Goal: Task Accomplishment & Management: Manage account settings

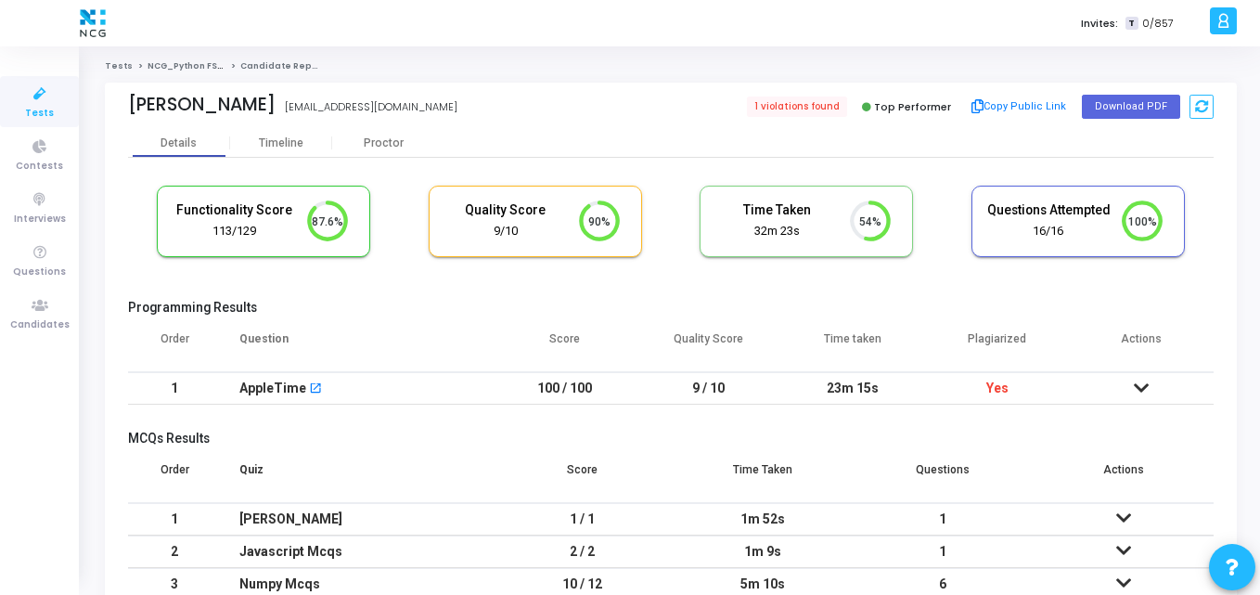
scroll to position [39, 47]
click at [33, 303] on icon at bounding box center [39, 305] width 39 height 23
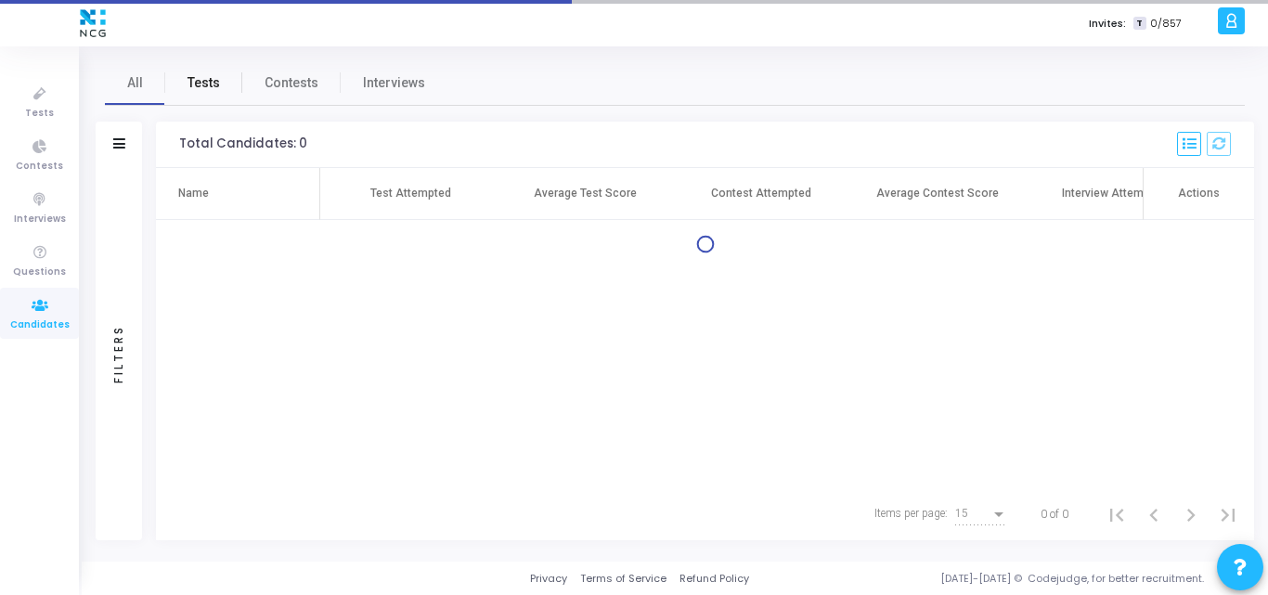
click at [199, 75] on span "Tests" at bounding box center [203, 82] width 32 height 19
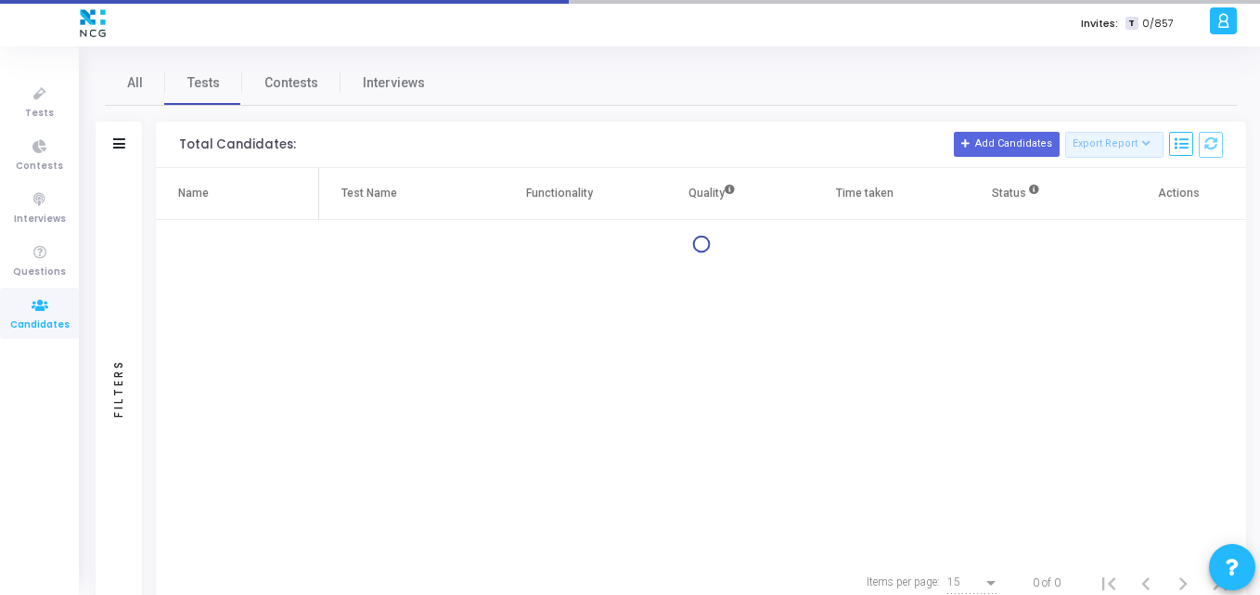
click at [122, 154] on div "Filters" at bounding box center [119, 145] width 46 height 46
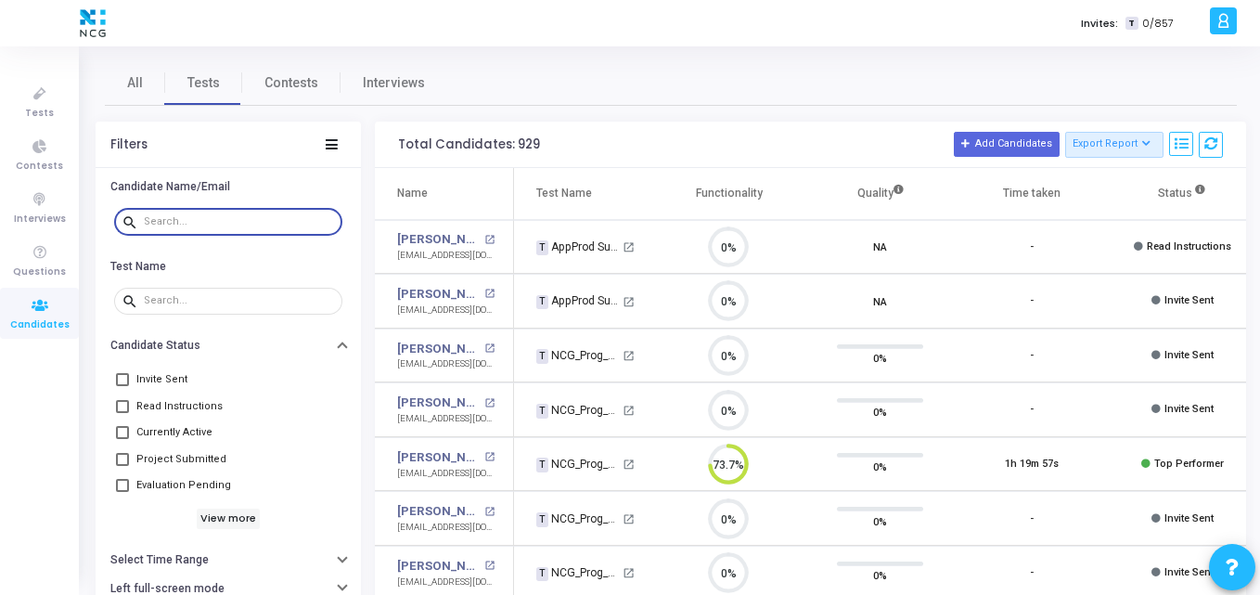
click at [159, 223] on input "text" at bounding box center [239, 221] width 191 height 11
paste input "[DOMAIN_NAME][EMAIL_ADDRESS][DOMAIN_NAME]"
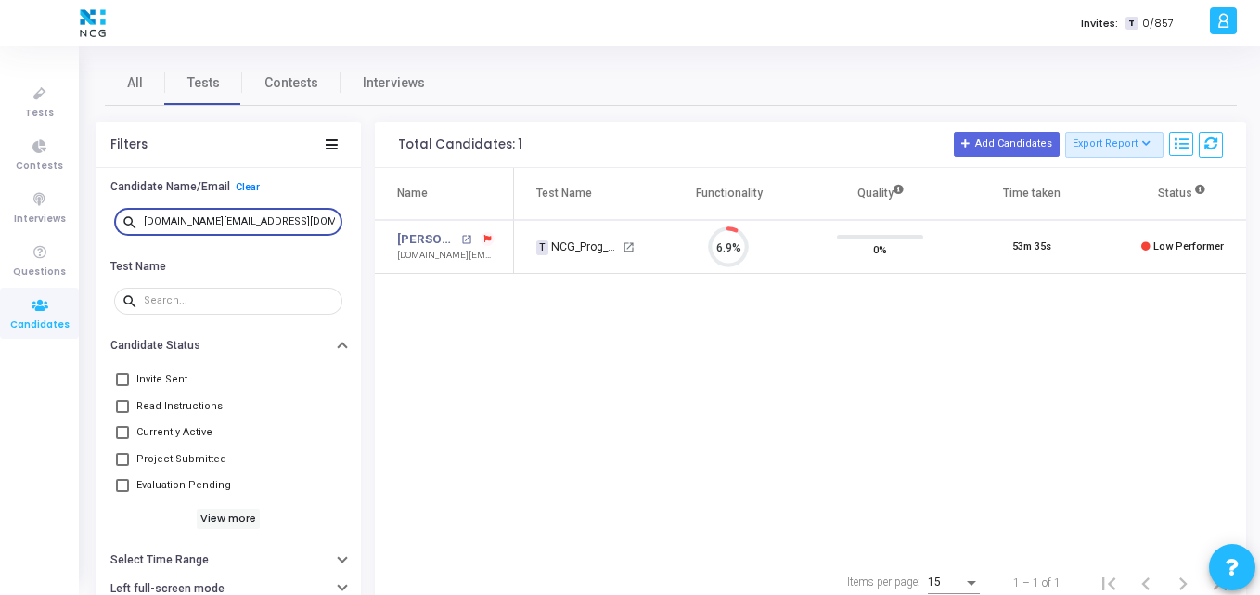
type input "[DOMAIN_NAME][EMAIL_ADDRESS][DOMAIN_NAME]"
click at [426, 238] on link "[PERSON_NAME]" at bounding box center [426, 239] width 59 height 19
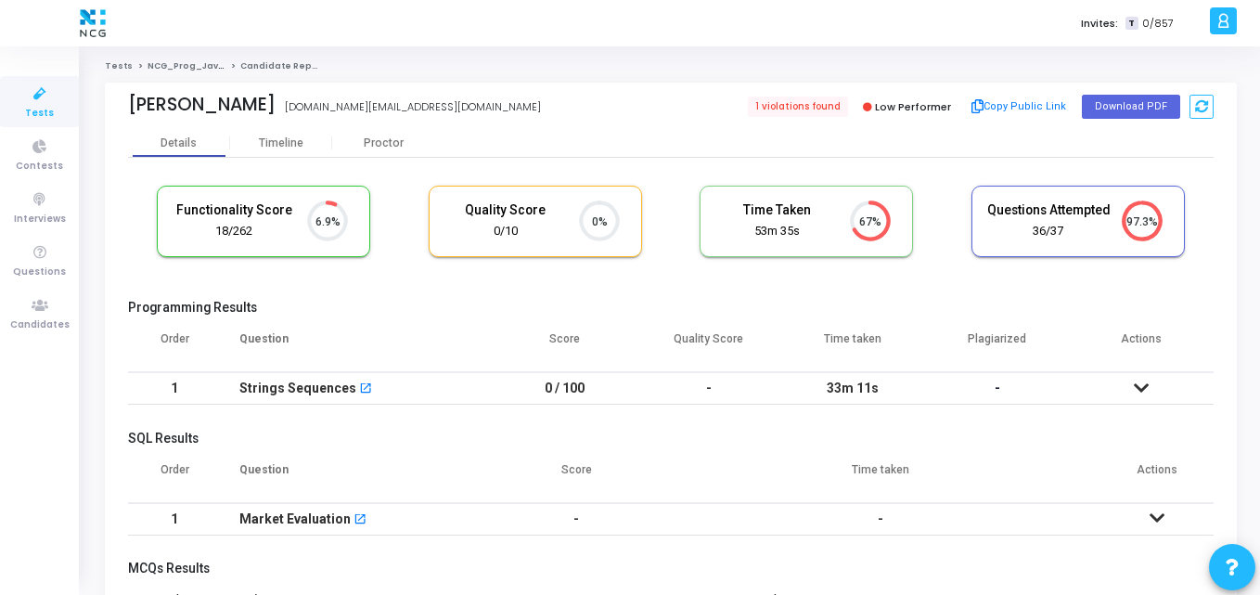
click at [385, 330] on th "Question" at bounding box center [357, 346] width 272 height 52
click at [382, 145] on div "Proctor" at bounding box center [383, 143] width 102 height 14
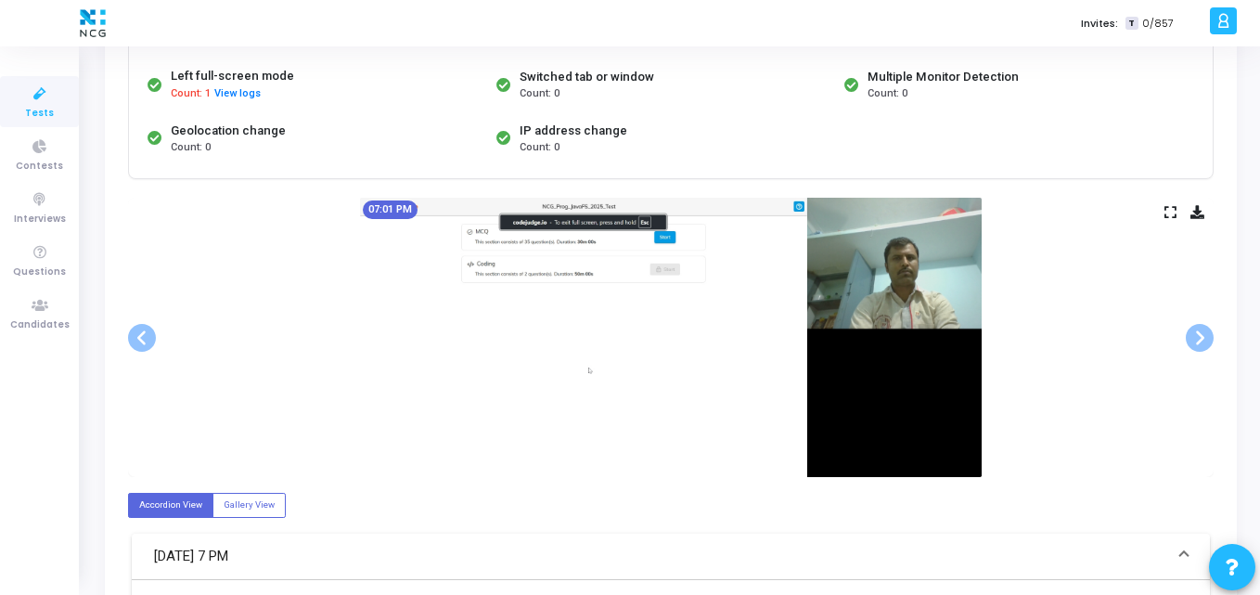
click at [291, 290] on div "07:01 PM" at bounding box center [671, 337] width 1086 height 279
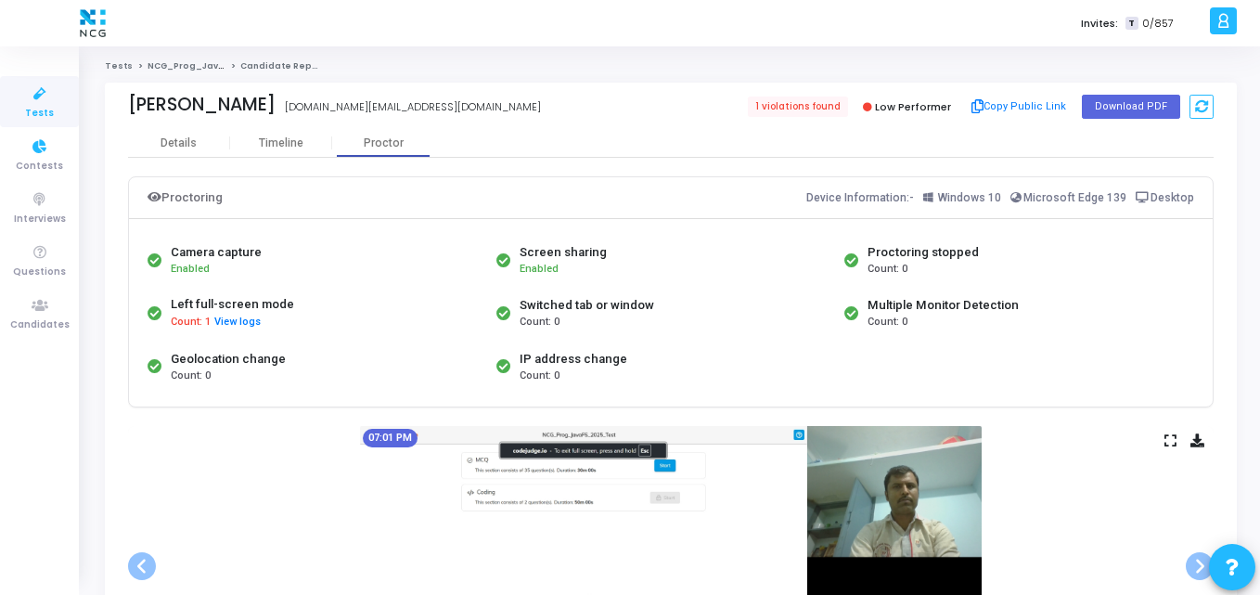
click at [32, 125] on link "Tests" at bounding box center [39, 101] width 79 height 51
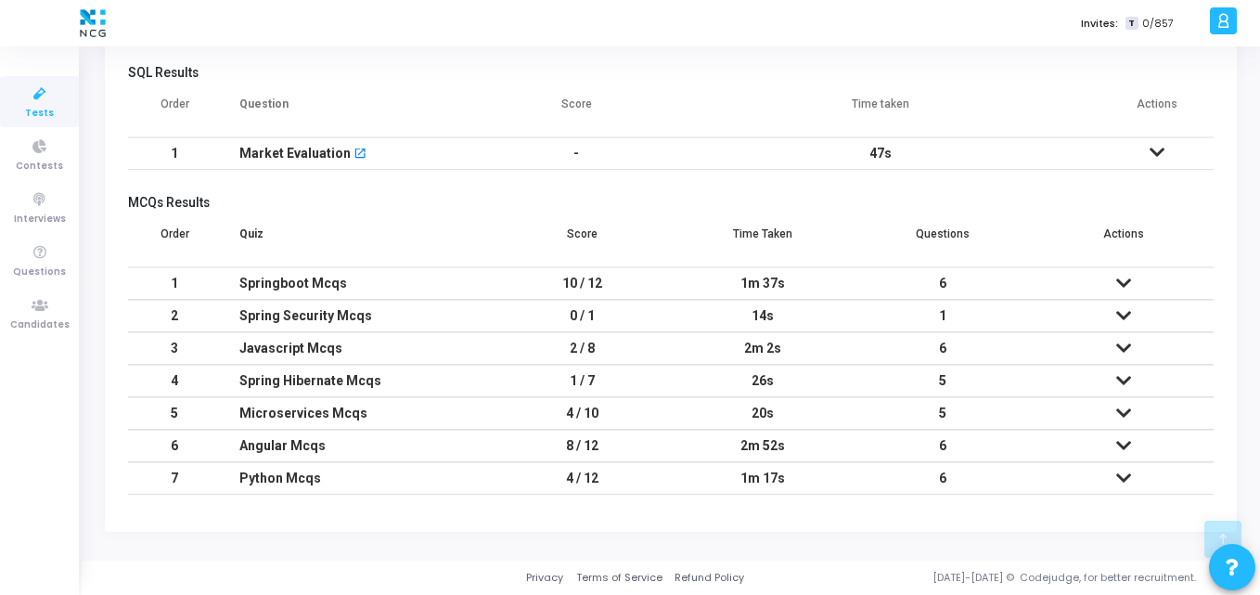
scroll to position [366, 0]
click at [455, 253] on th "Quiz" at bounding box center [357, 241] width 272 height 52
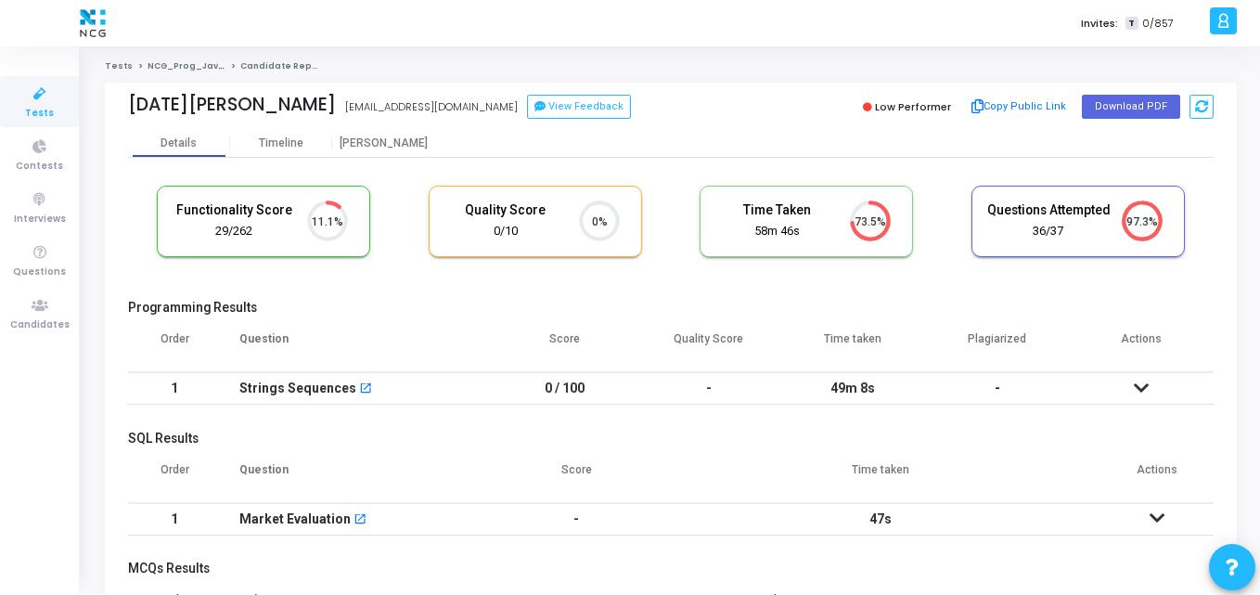
scroll to position [39, 47]
click at [525, 286] on cj-candidate-results "Functionality Score 29/262 11.1% Quality Score 0/10 0% Time Taken calculated on…" at bounding box center [671, 523] width 1086 height 694
click at [31, 90] on icon at bounding box center [39, 94] width 39 height 23
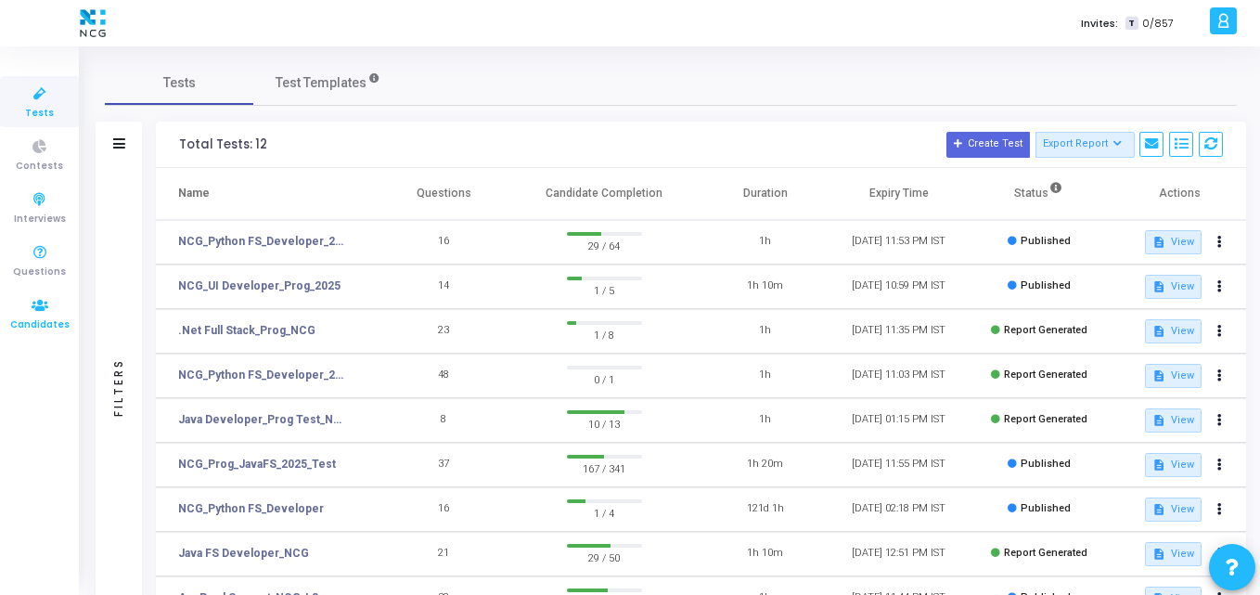
click at [26, 299] on icon at bounding box center [39, 305] width 39 height 23
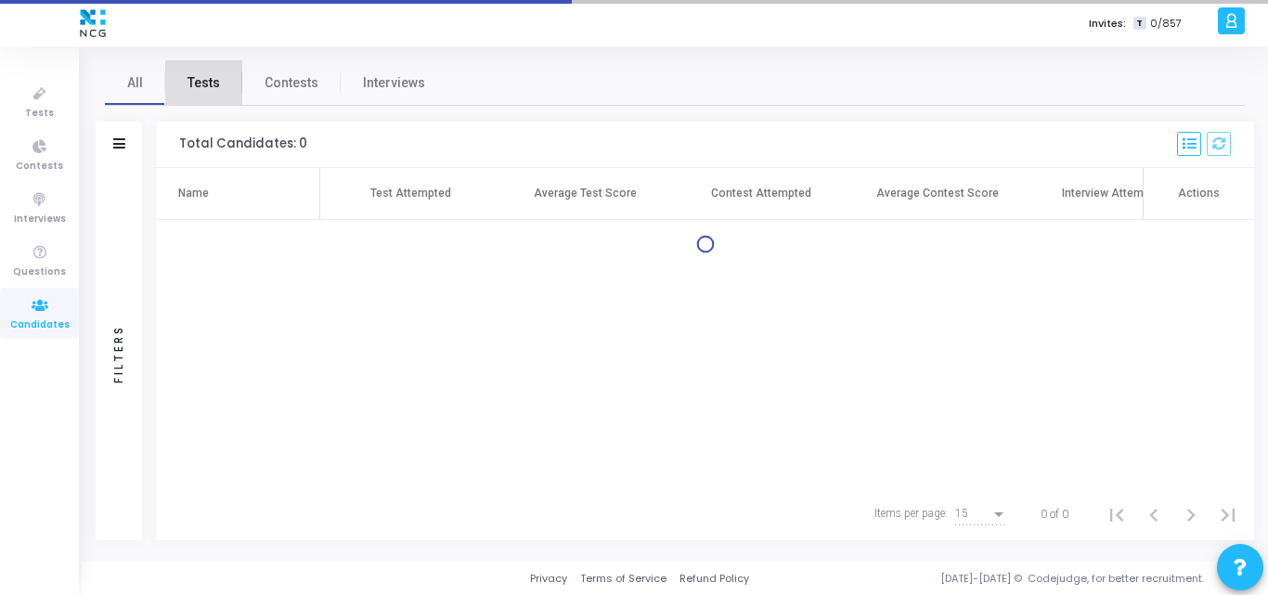
click at [205, 81] on span "Tests" at bounding box center [203, 82] width 32 height 19
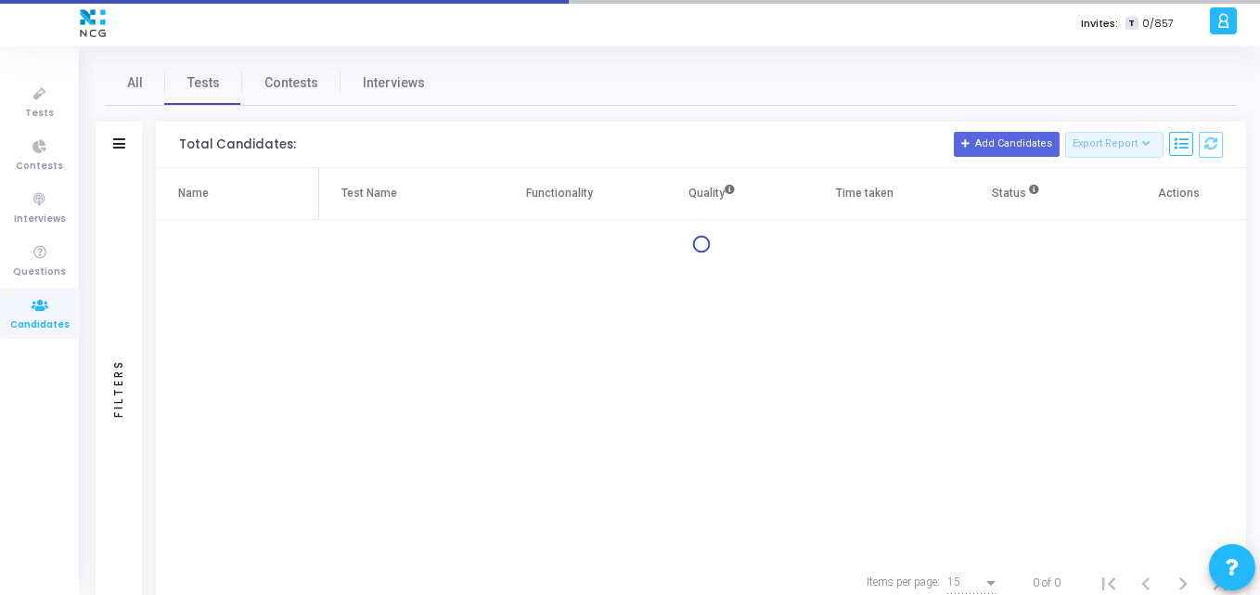
click at [124, 154] on div "Filters" at bounding box center [119, 145] width 46 height 46
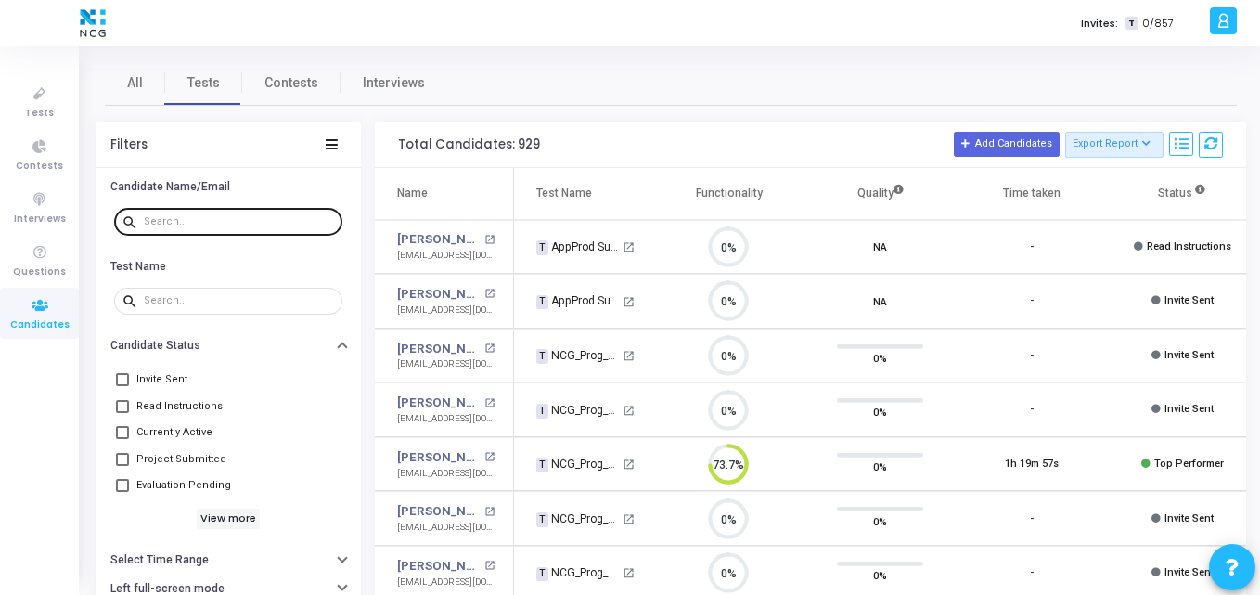
click at [212, 213] on div at bounding box center [239, 221] width 191 height 30
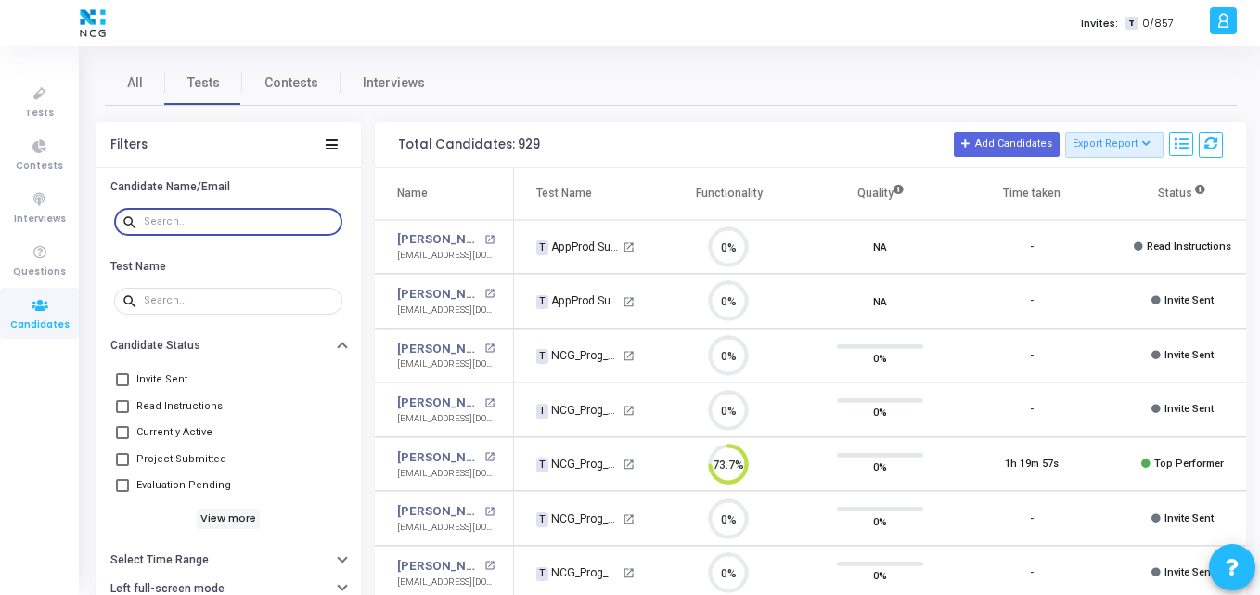
click at [199, 222] on input "text" at bounding box center [239, 221] width 191 height 11
paste input "kalachandgiri1234@gmail.com"
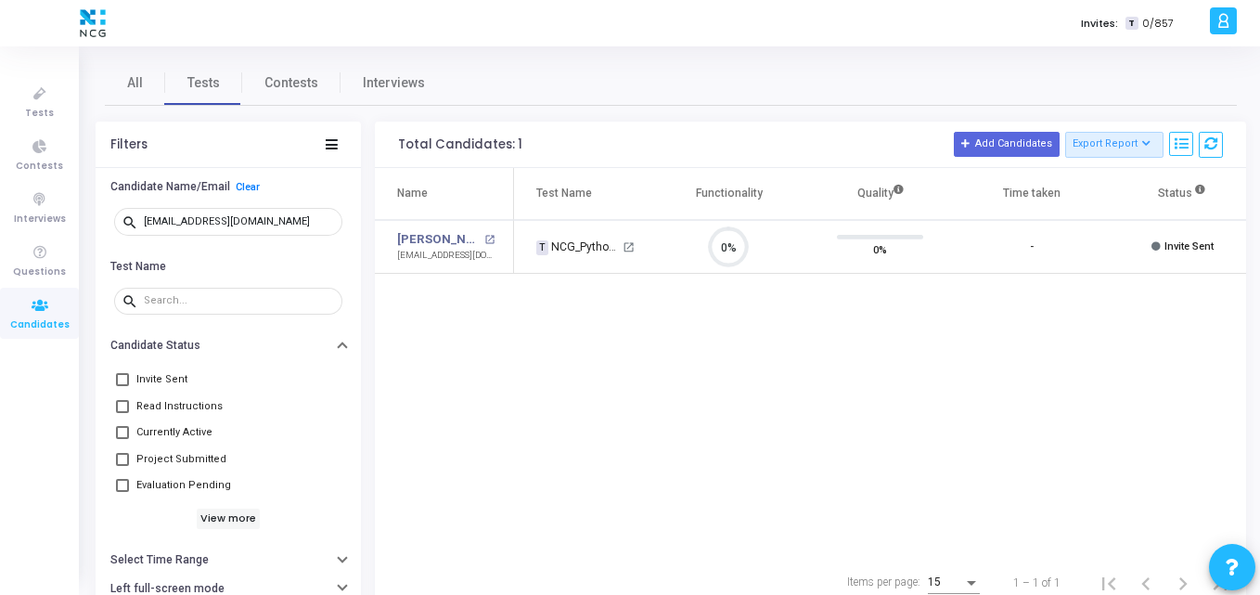
click at [653, 335] on div "Name Test Name Functionality Quality Time taken Status Actions Kalachand Giri o…" at bounding box center [811, 362] width 872 height 389
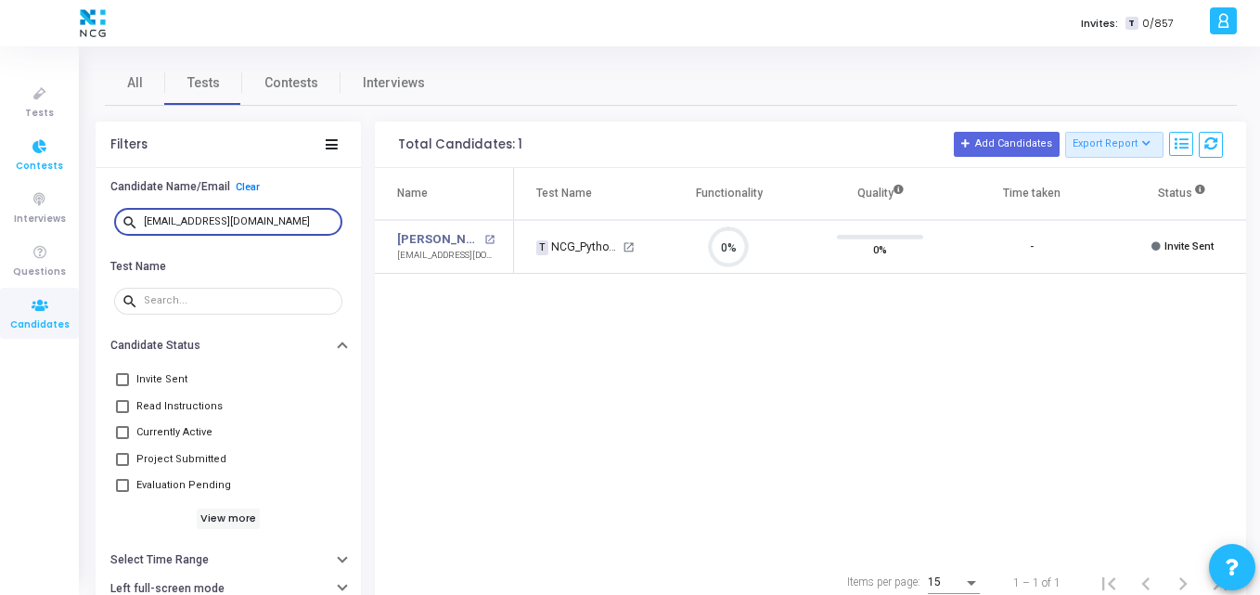
drag, startPoint x: 298, startPoint y: 224, endPoint x: 0, endPoint y: 175, distance: 301.8
click at [0, 175] on div "Tests Contests Interviews Questions Candidates Invites: T 0/857 K Kajal Setting…" at bounding box center [630, 297] width 1260 height 595
paste input "sandeep152239"
drag, startPoint x: 297, startPoint y: 226, endPoint x: 0, endPoint y: 167, distance: 302.9
click at [0, 167] on div "Tests Contests Interviews Questions Candidates Invites: T 0/857 K Kajal Setting…" at bounding box center [630, 297] width 1260 height 595
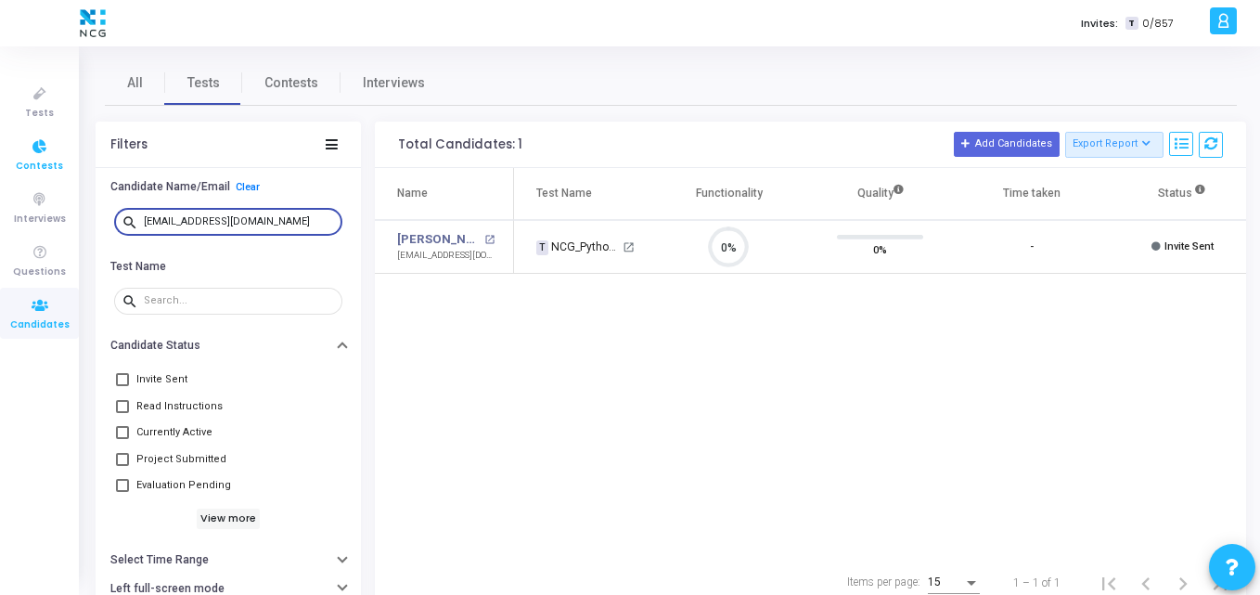
paste input "[DOMAIN_NAME][EMAIL_ADDRESS][DOMAIN_NAME]"
drag, startPoint x: 275, startPoint y: 226, endPoint x: 1, endPoint y: 201, distance: 274.9
click at [1, 201] on div "Tests Contests Interviews Questions Candidates Invites: T 0/857 K Kajal Setting…" at bounding box center [630, 297] width 1260 height 595
paste input "jassjaseerdazzils2000@gmail.com"
drag, startPoint x: 313, startPoint y: 219, endPoint x: 0, endPoint y: 173, distance: 316.2
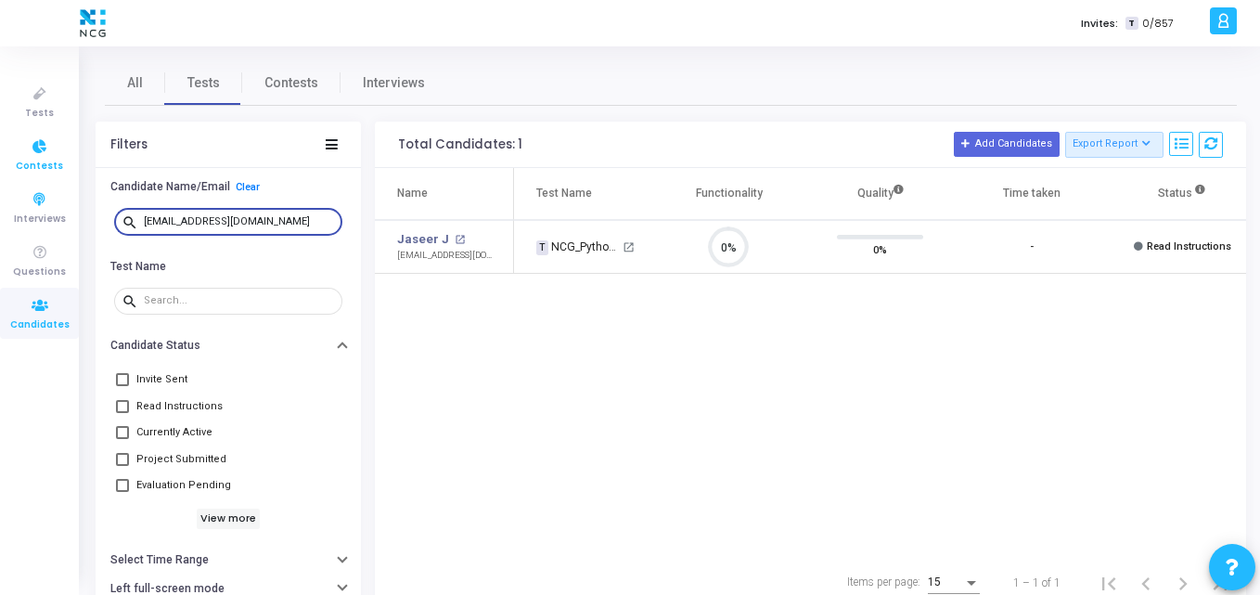
click at [0, 173] on div "Tests Contests Interviews Questions Candidates Invites: T 0/857 K Kajal Setting…" at bounding box center [630, 297] width 1260 height 595
paste input "um.abhishek15"
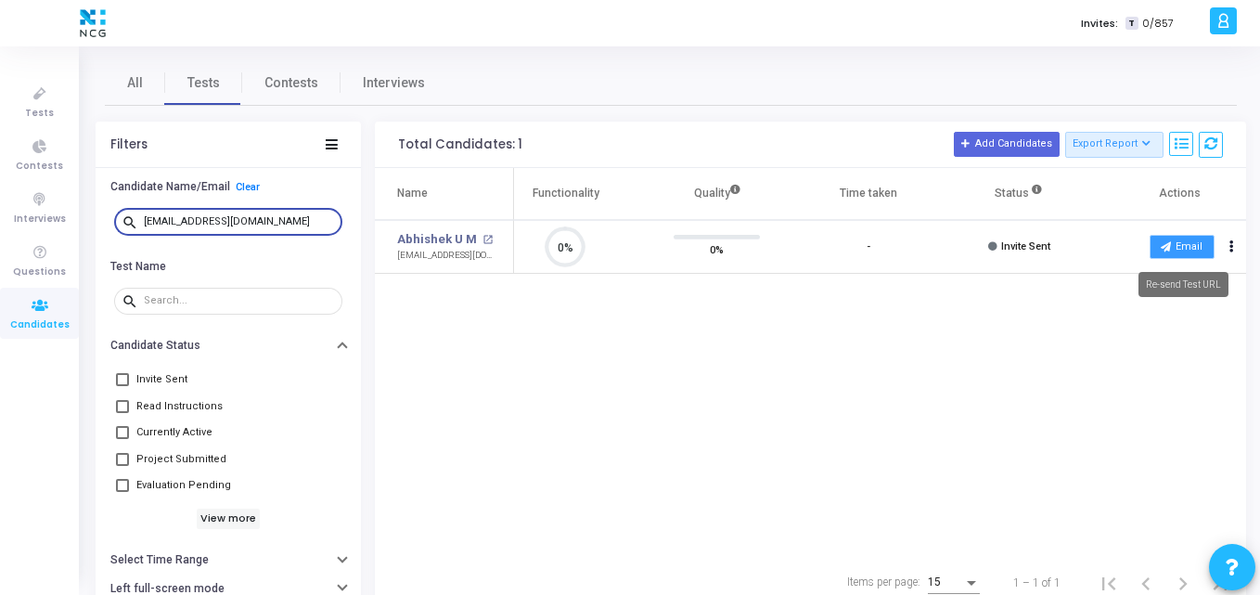
type input "um.abhishek15@gmail.com"
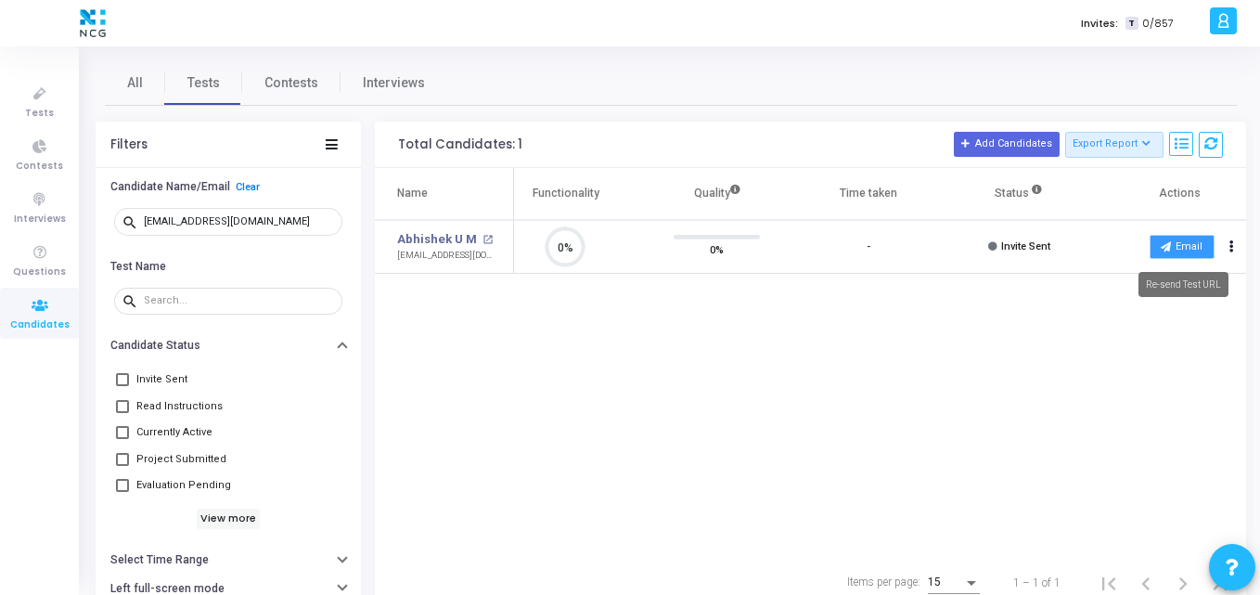
click at [1176, 240] on button "Email" at bounding box center [1182, 247] width 65 height 24
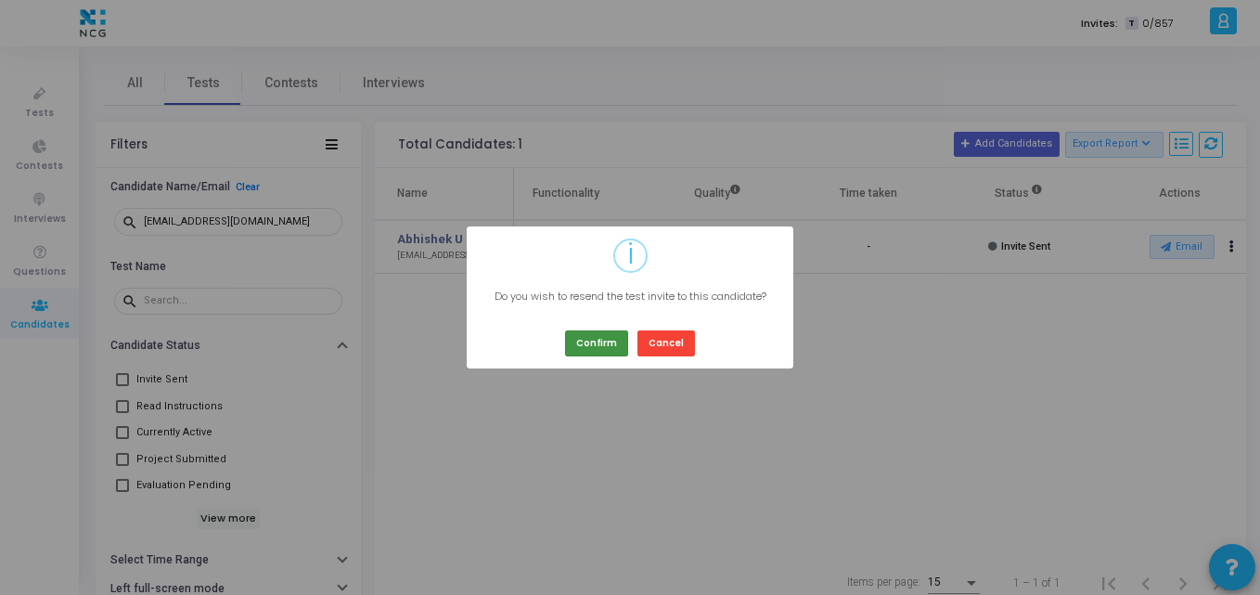
click at [597, 345] on button "Confirm" at bounding box center [596, 342] width 63 height 25
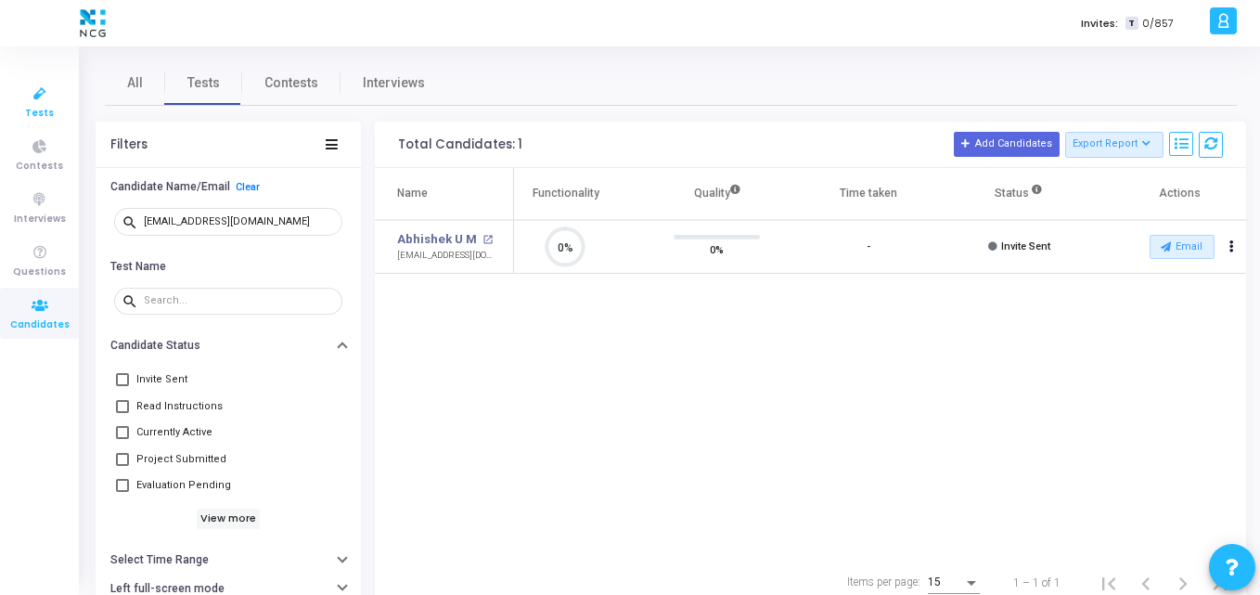
click at [27, 97] on icon at bounding box center [39, 94] width 39 height 23
